Goal: Check status: Check status

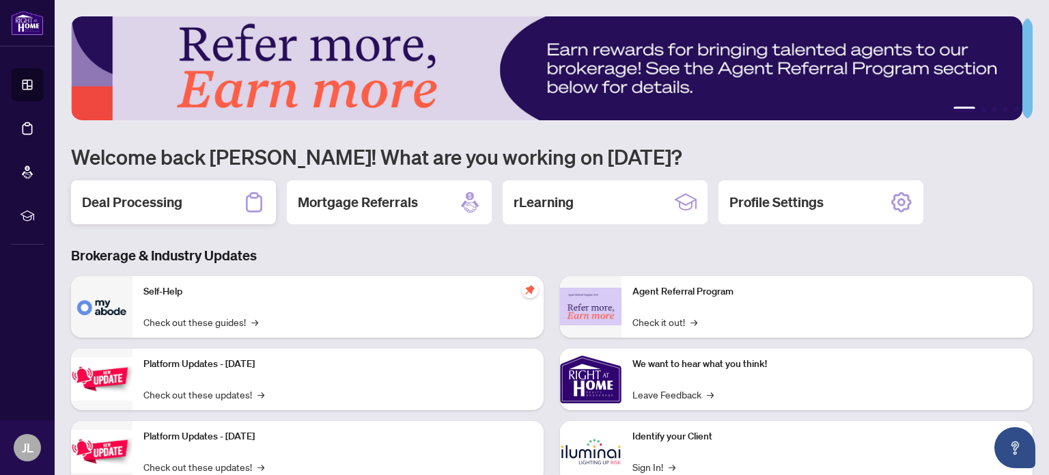
click at [223, 193] on div "Deal Processing" at bounding box center [173, 202] width 205 height 44
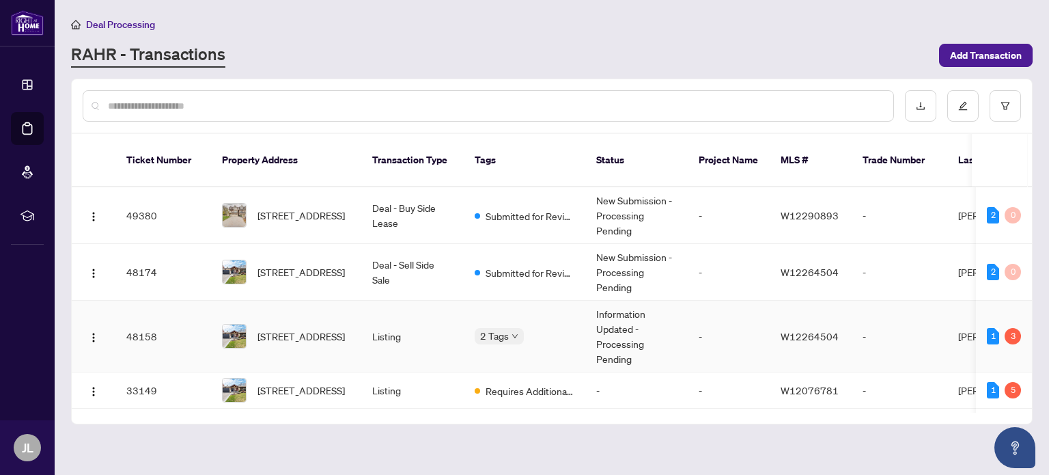
click at [566, 328] on div "2 Tags" at bounding box center [525, 336] width 100 height 16
click at [668, 322] on td "Information Updated - Processing Pending" at bounding box center [636, 337] width 102 height 72
